Goal: Information Seeking & Learning: Learn about a topic

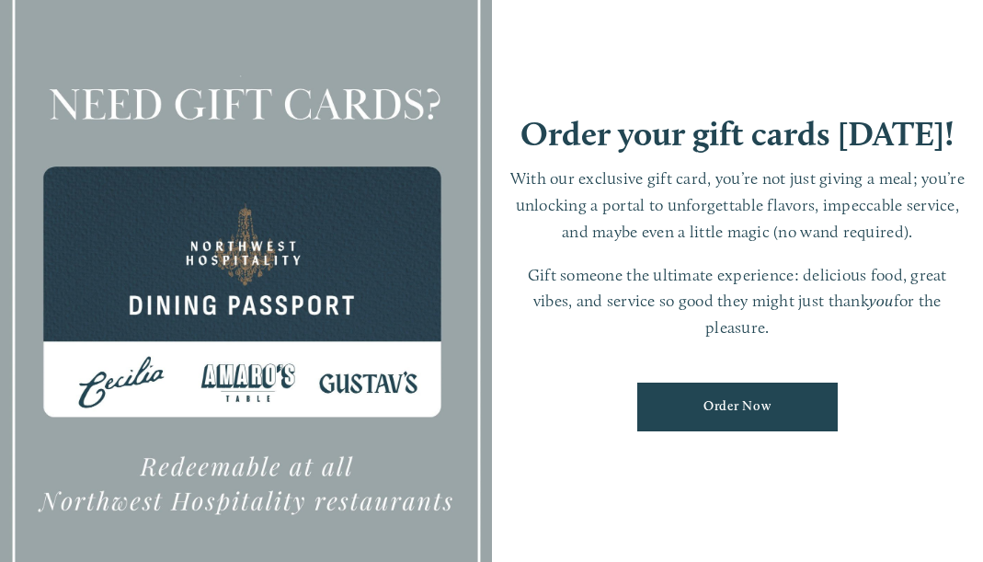
scroll to position [2, 0]
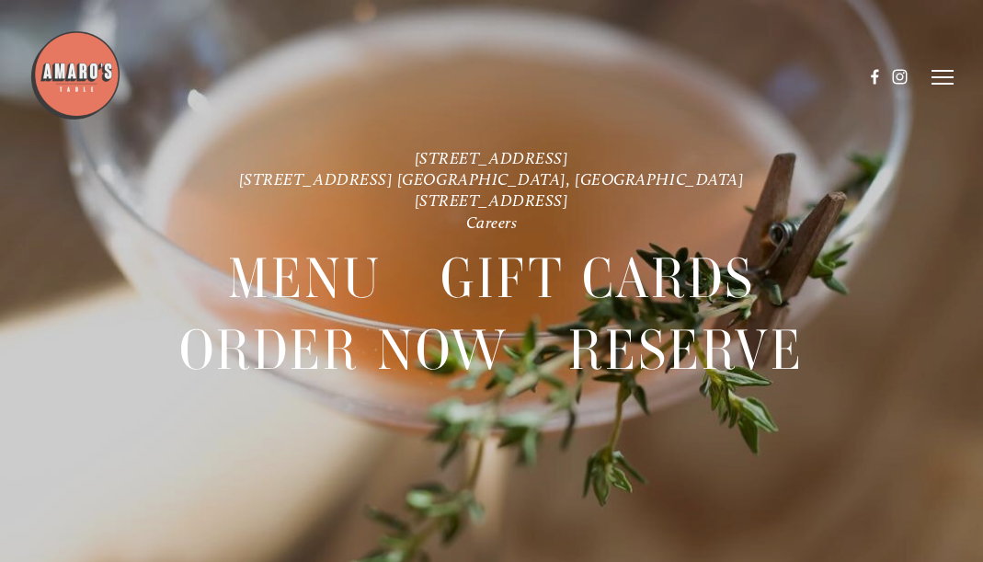
scroll to position [39, 0]
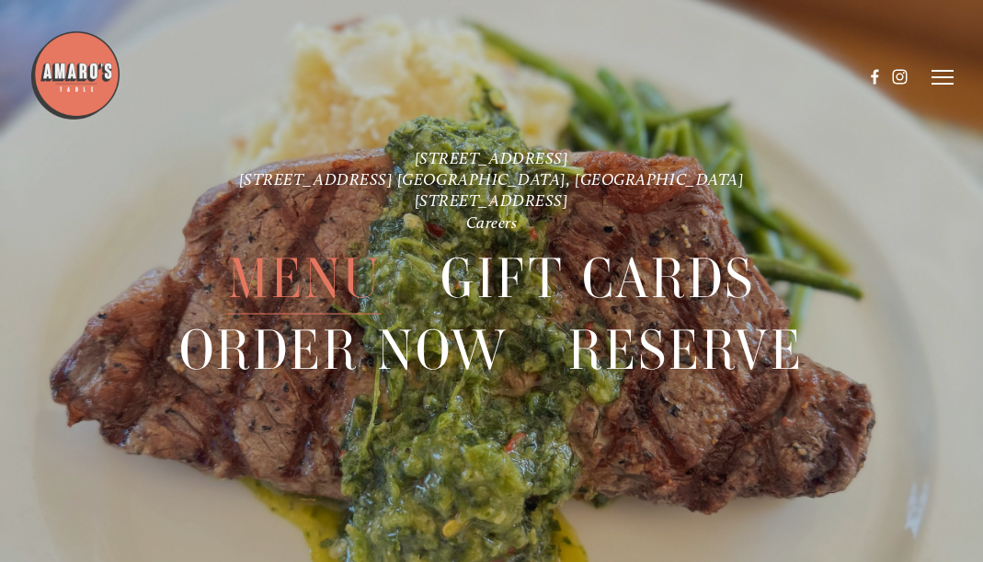
click at [298, 265] on span "Menu" at bounding box center [305, 278] width 154 height 72
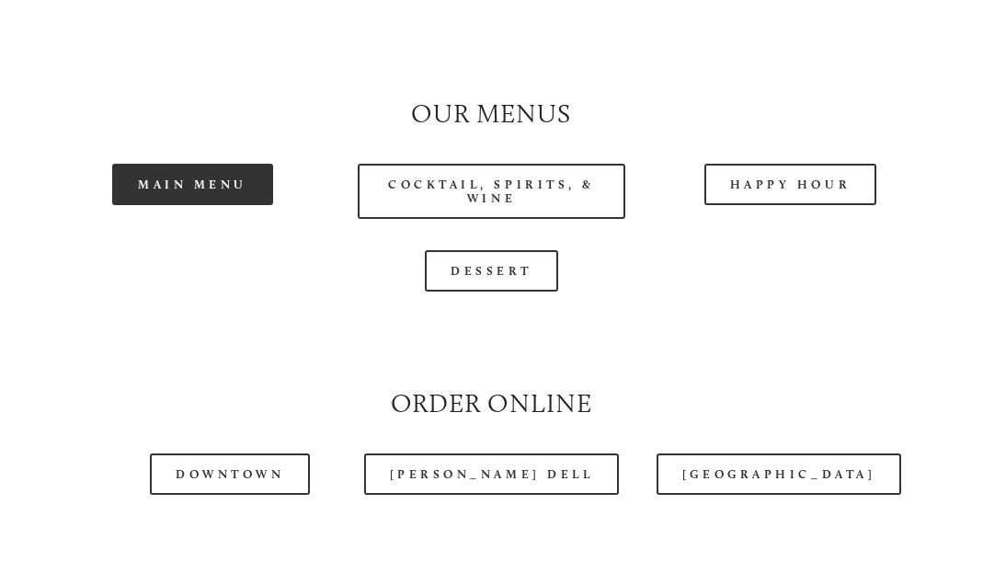
scroll to position [1600, 2]
click at [173, 205] on link "Main Menu" at bounding box center [192, 184] width 161 height 41
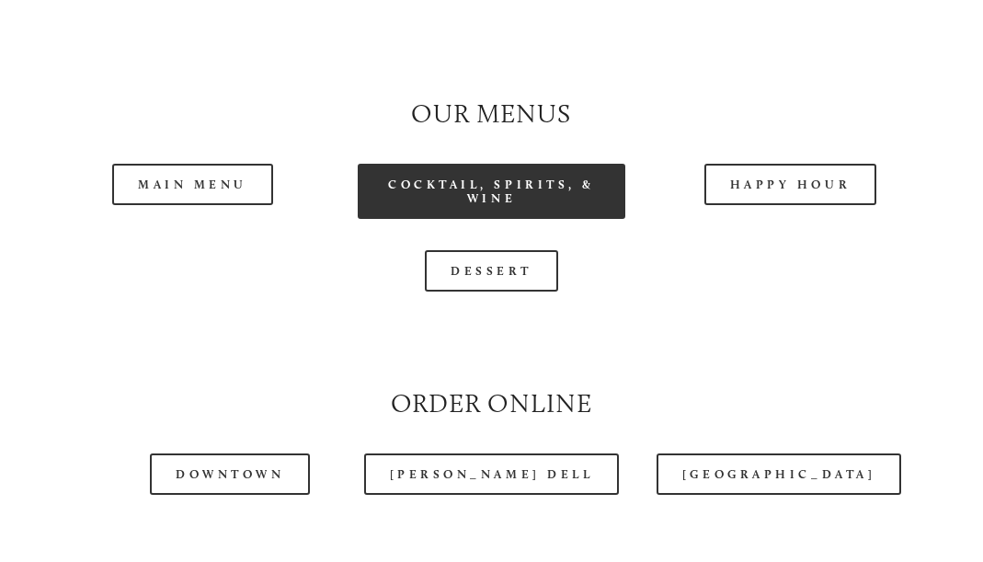
click at [467, 219] on link "Cocktail, Spirits, & Wine" at bounding box center [492, 191] width 268 height 55
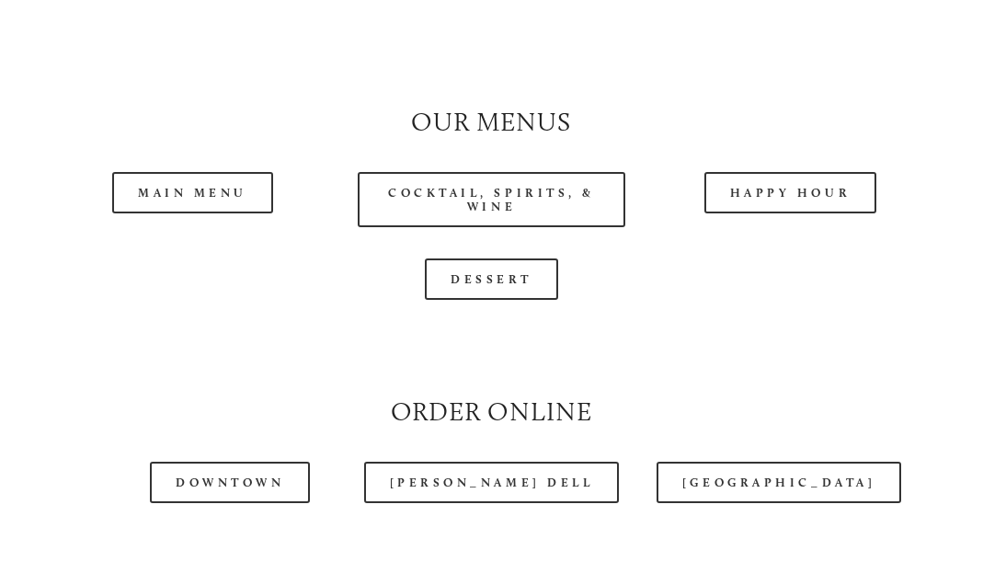
scroll to position [1591, 0]
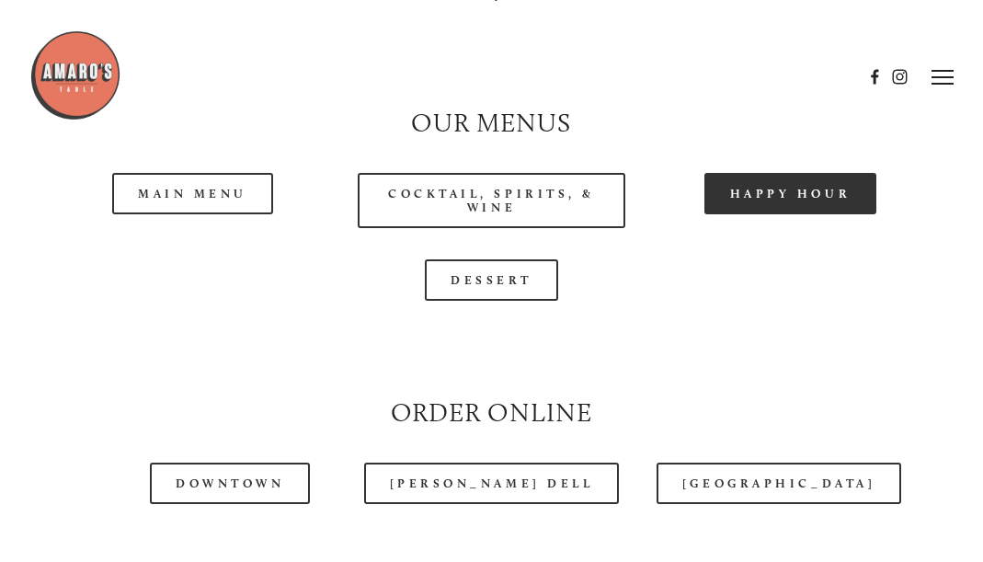
click at [745, 214] on link "Happy Hour" at bounding box center [791, 193] width 173 height 41
